Goal: Task Accomplishment & Management: Manage account settings

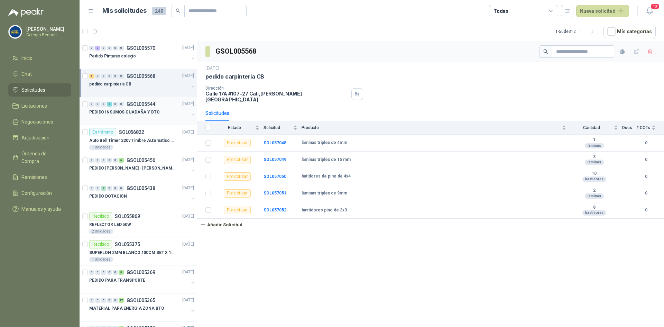
click at [148, 101] on div "0 0 0 3 0 0 GSOL005544 19/09/25" at bounding box center [142, 104] width 106 height 8
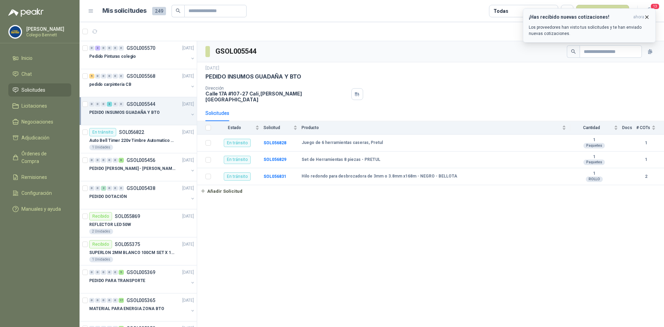
click at [585, 17] on h3 "¡Has recibido nuevas cotizaciones!" at bounding box center [580, 17] width 102 height 6
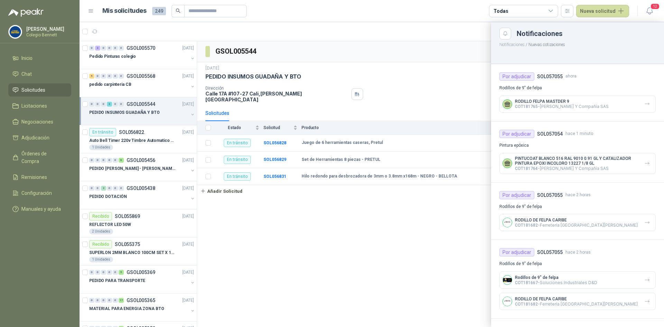
click at [130, 80] on div at bounding box center [372, 174] width 585 height 305
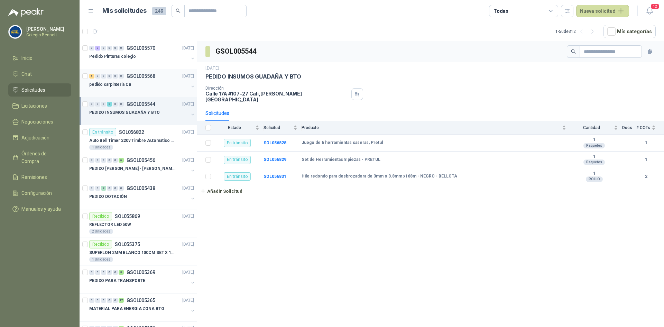
click at [128, 82] on p "pedido carpinteria CB" at bounding box center [110, 84] width 42 height 7
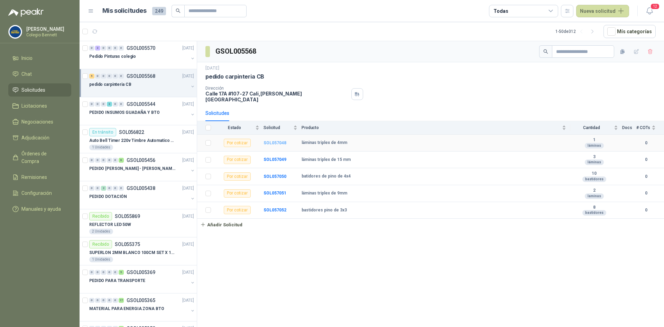
click at [269, 140] on b "SOL057048" at bounding box center [275, 142] width 23 height 5
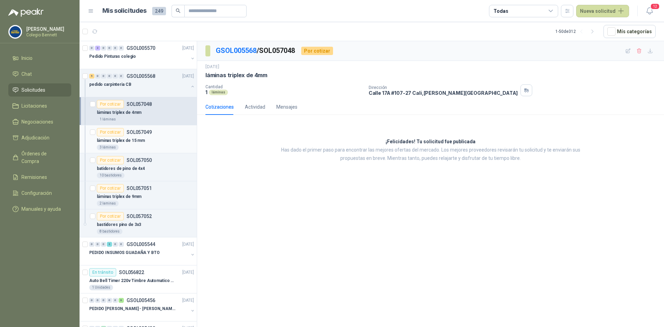
click at [150, 130] on p "SOL057049" at bounding box center [139, 132] width 25 height 5
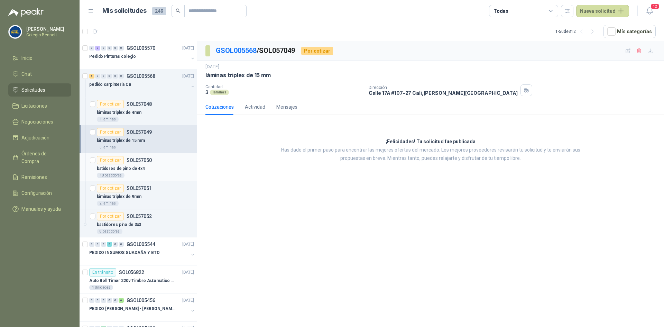
click at [143, 166] on div "batidores de pino de 4x4" at bounding box center [145, 168] width 97 height 8
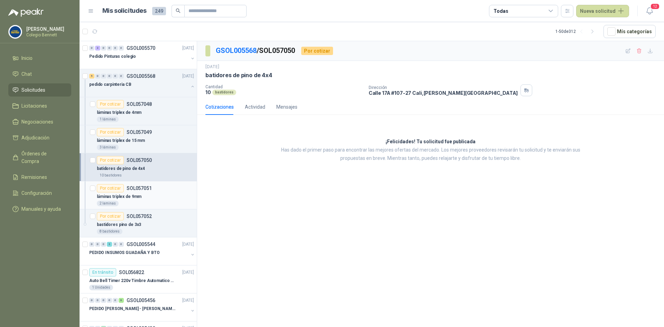
click at [142, 195] on div "láminas triplex de 9mm" at bounding box center [145, 196] width 97 height 8
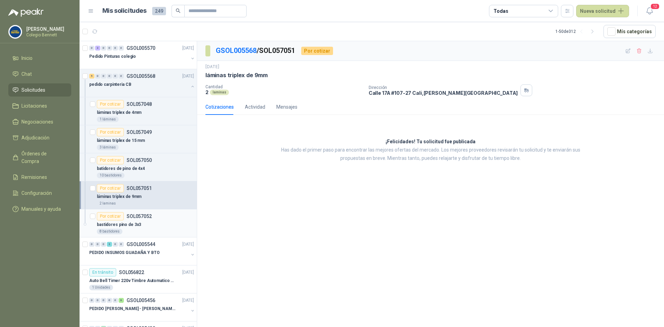
click at [137, 214] on p "SOL057052" at bounding box center [139, 216] width 25 height 5
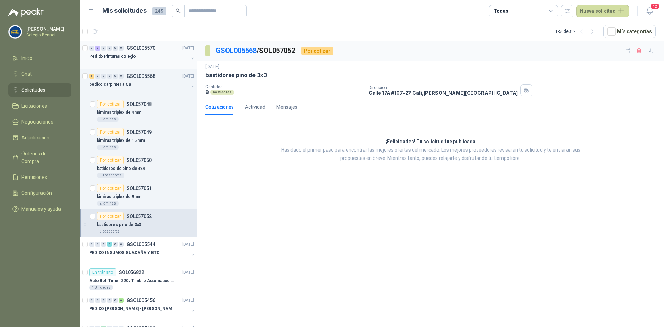
click at [136, 59] on div "Pedido Pinturas colegio" at bounding box center [138, 56] width 99 height 8
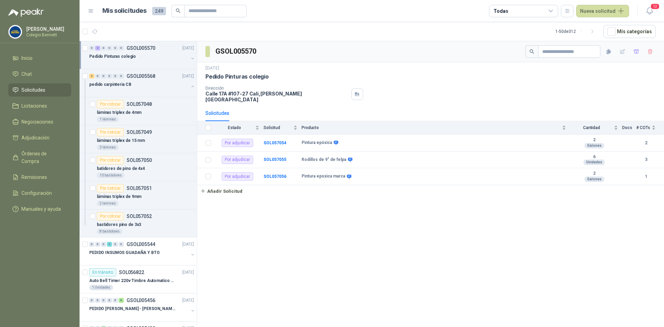
drag, startPoint x: 93, startPoint y: 52, endPoint x: 111, endPoint y: 56, distance: 18.0
click at [94, 52] on div "0 3 0 0 0 0 GSOL005570 23/09/25" at bounding box center [142, 48] width 106 height 8
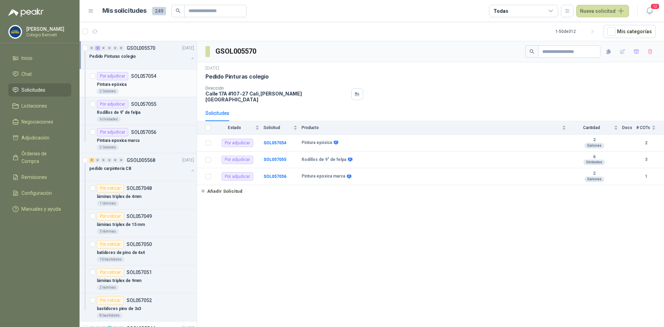
click at [136, 86] on div "Pintura epóxica" at bounding box center [145, 84] width 97 height 8
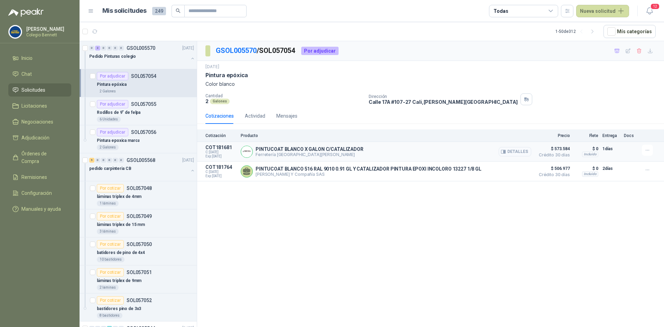
click at [511, 152] on button "Detalles" at bounding box center [515, 151] width 33 height 9
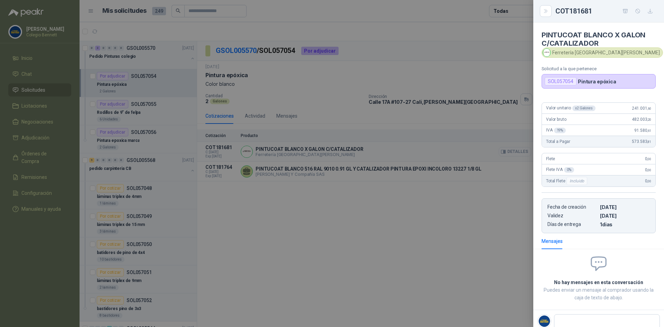
click at [511, 152] on div at bounding box center [332, 163] width 664 height 327
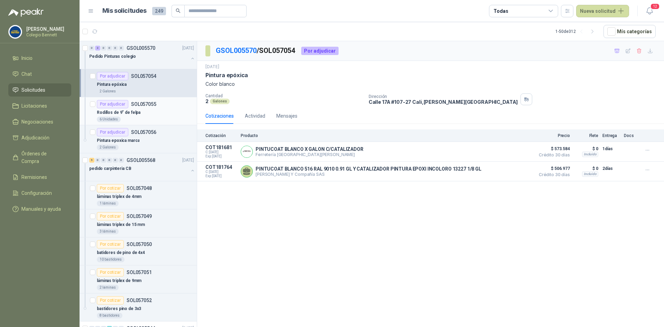
click at [158, 112] on div "Rodillos de 9" de felpa" at bounding box center [145, 112] width 97 height 8
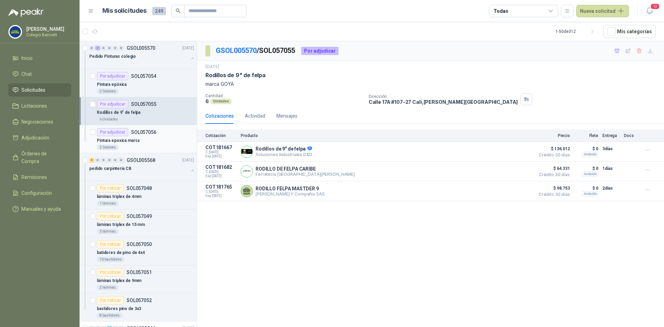
click at [155, 130] on p "SOL057056" at bounding box center [143, 132] width 25 height 5
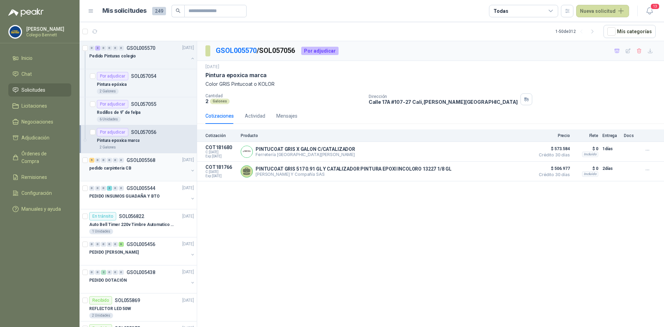
click at [150, 163] on div "5 0 0 0 0 0 GSOL005568 [DATE]" at bounding box center [142, 160] width 106 height 8
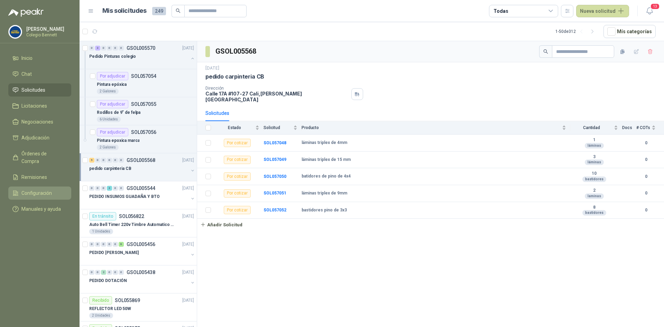
click at [46, 189] on span "Configuración" at bounding box center [36, 193] width 30 height 8
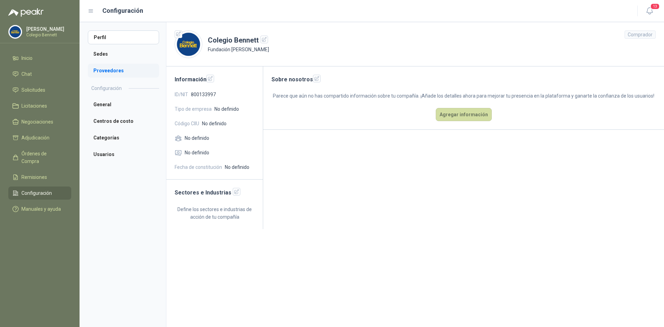
click at [106, 70] on li "Proveedores" at bounding box center [123, 71] width 71 height 14
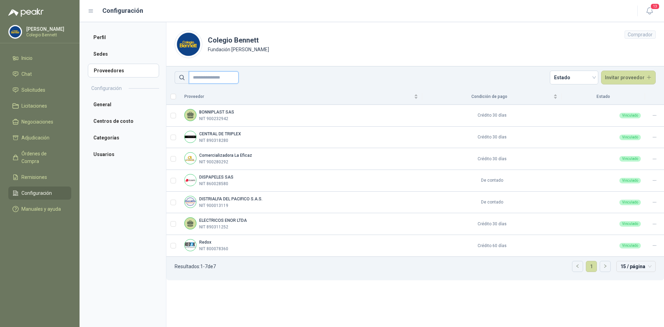
click at [210, 81] on input "text" at bounding box center [214, 77] width 50 height 12
type input "******"
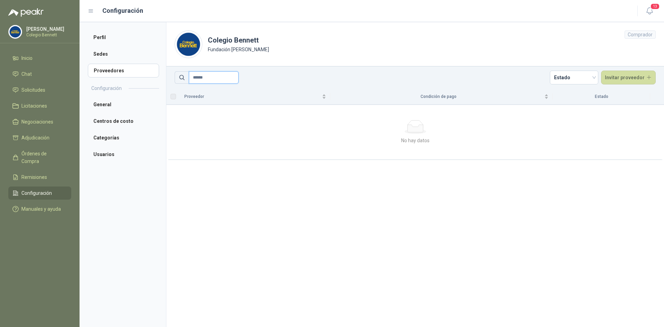
drag, startPoint x: 212, startPoint y: 77, endPoint x: 178, endPoint y: 73, distance: 34.2
click at [178, 73] on span "******" at bounding box center [207, 77] width 64 height 12
type input "*"
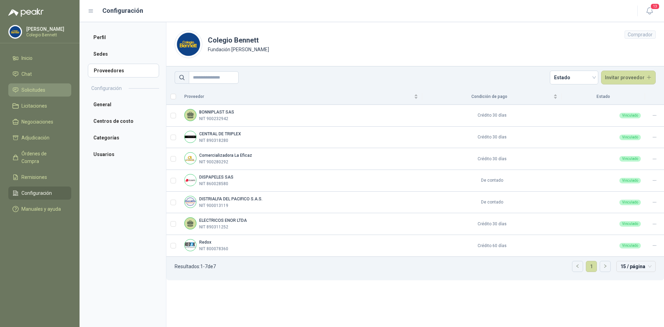
click at [35, 90] on span "Solicitudes" at bounding box center [33, 90] width 24 height 8
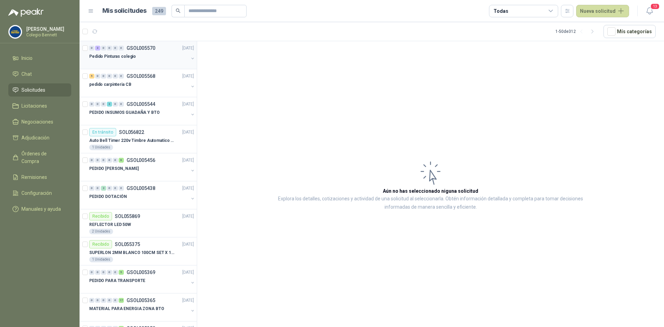
click at [123, 53] on p "Pedido Pinturas colegio" at bounding box center [112, 56] width 47 height 7
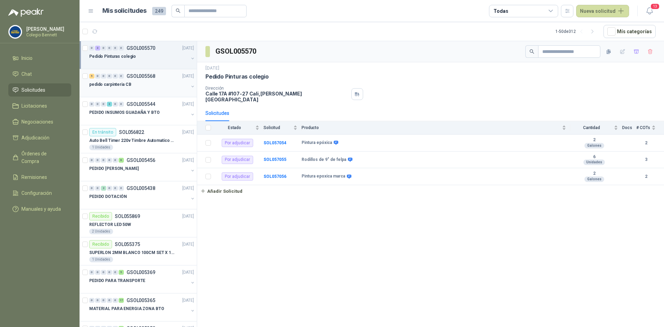
click at [127, 83] on p "pedido carpinteria CB" at bounding box center [110, 84] width 42 height 7
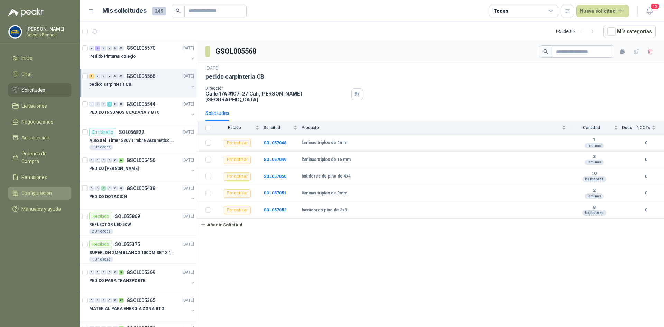
click at [27, 189] on span "Configuración" at bounding box center [36, 193] width 30 height 8
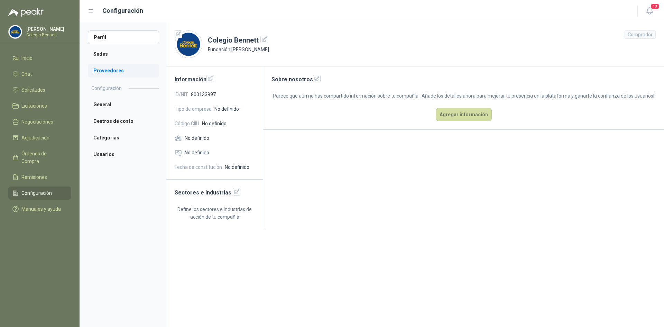
click at [109, 74] on li "Proveedores" at bounding box center [123, 71] width 71 height 14
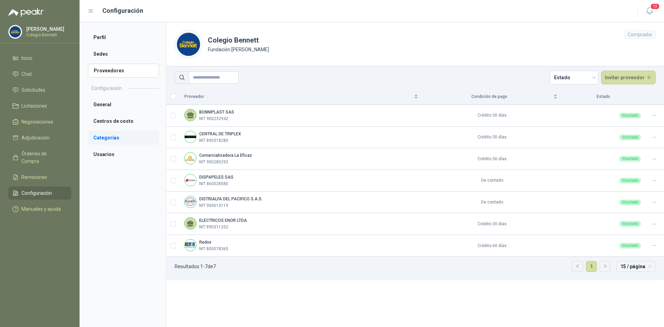
click at [100, 139] on li "Categorías" at bounding box center [123, 138] width 71 height 14
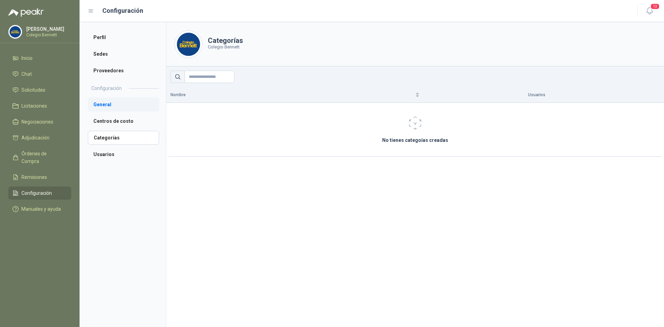
click at [115, 103] on li "General" at bounding box center [123, 105] width 71 height 14
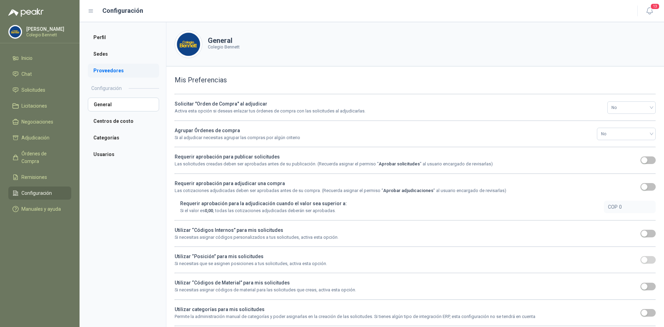
click at [112, 70] on li "Proveedores" at bounding box center [123, 71] width 71 height 14
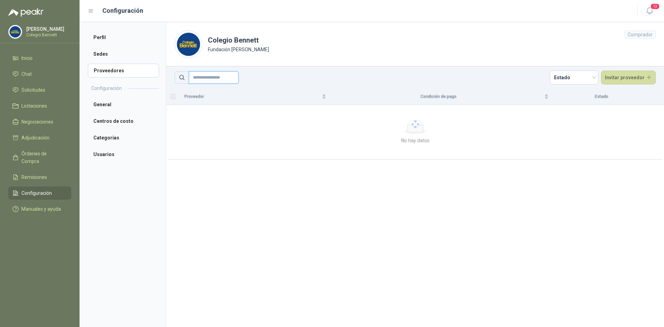
click at [222, 79] on input "text" at bounding box center [214, 77] width 50 height 12
type input "*"
type input "*****"
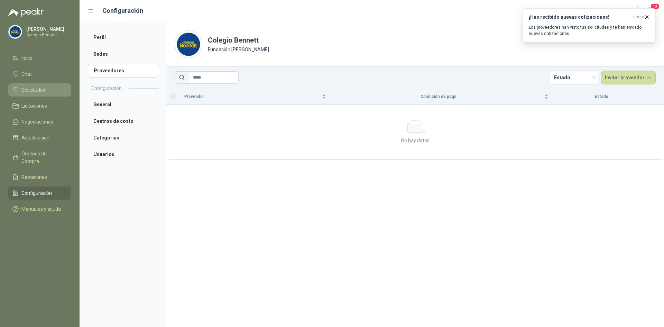
click at [38, 90] on span "Solicitudes" at bounding box center [33, 90] width 24 height 8
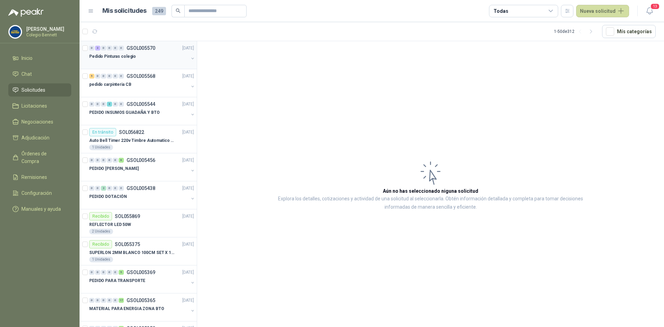
click at [145, 58] on div "Pedido Pinturas colegio" at bounding box center [138, 56] width 99 height 8
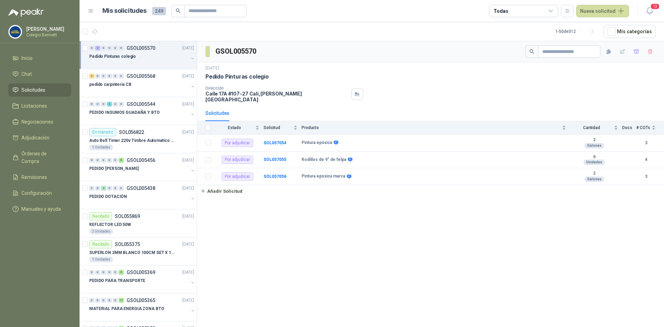
click at [190, 57] on button "button" at bounding box center [193, 59] width 6 height 6
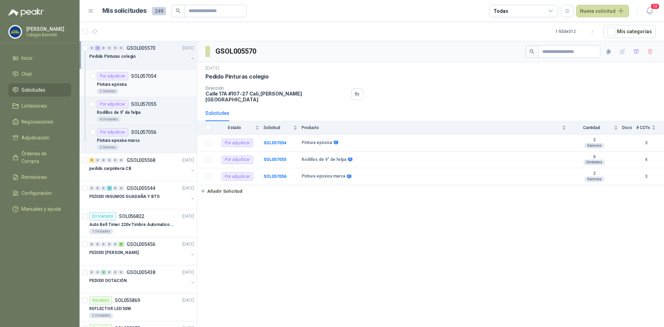
click at [142, 85] on div "Pintura epóxica" at bounding box center [145, 84] width 97 height 8
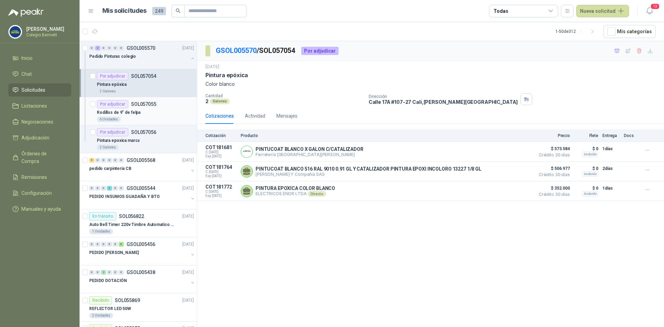
click at [132, 120] on div "6 Unidades" at bounding box center [145, 120] width 97 height 6
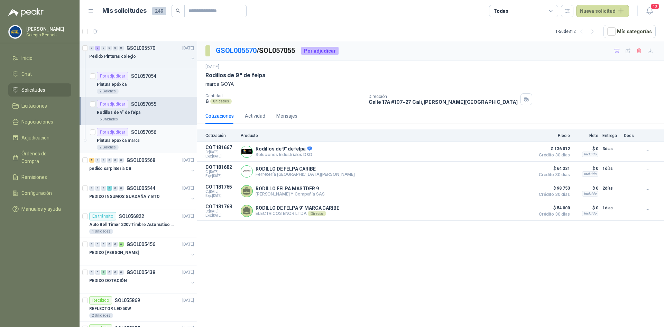
click at [132, 138] on p "Pintura epoxica marca" at bounding box center [118, 140] width 43 height 7
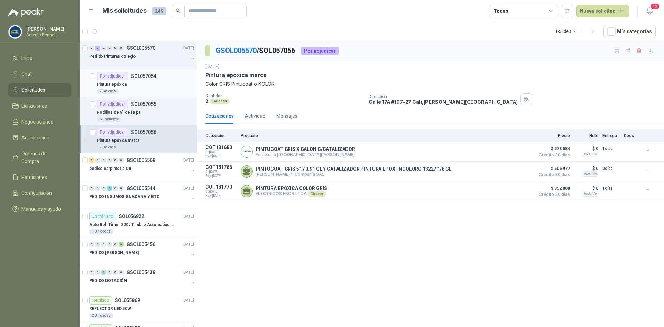
click at [153, 81] on div "Pintura epóxica" at bounding box center [145, 84] width 97 height 8
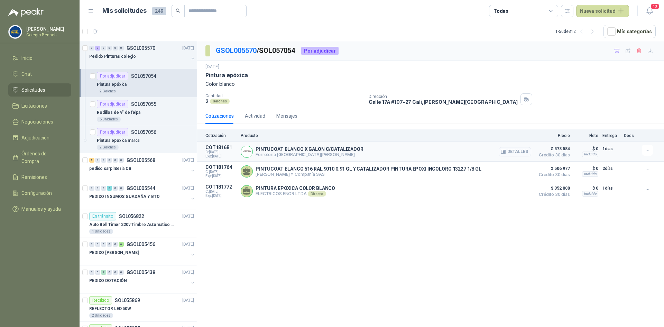
click at [519, 154] on button "Detalles" at bounding box center [515, 151] width 33 height 9
click at [144, 114] on div "Rodillos de 9" de felpa" at bounding box center [145, 112] width 97 height 8
